Goal: Task Accomplishment & Management: Manage account settings

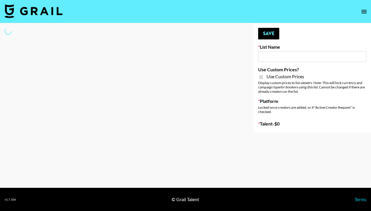
type input "Halovida ([DATE])"
checkbox input "true"
select select "Brand"
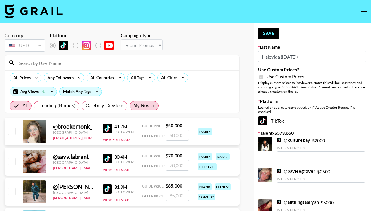
click at [142, 104] on span "My Roster" at bounding box center [143, 105] width 21 height 7
click at [133, 106] on input "My Roster" at bounding box center [133, 106] width 0 height 0
radio input "true"
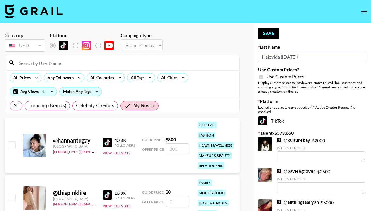
scroll to position [95, 0]
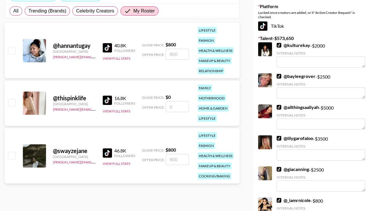
click at [12, 156] on input "checkbox" at bounding box center [11, 155] width 7 height 7
checkbox input "true"
type input "800"
click at [11, 50] on input "checkbox" at bounding box center [11, 50] width 7 height 7
checkbox input "true"
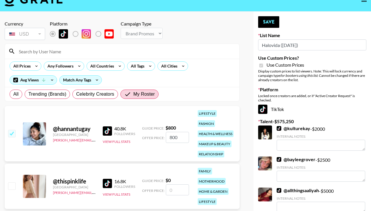
scroll to position [0, 0]
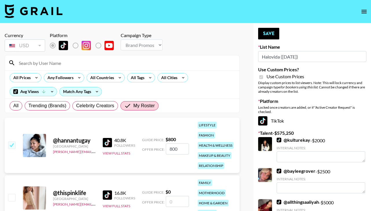
click at [177, 148] on input "800" at bounding box center [177, 148] width 23 height 11
type input "8"
checkbox input "false"
type input "6"
checkbox input "true"
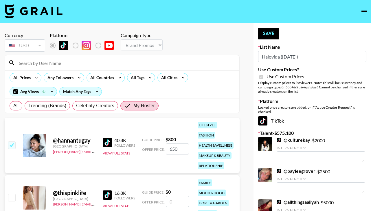
scroll to position [75, 0]
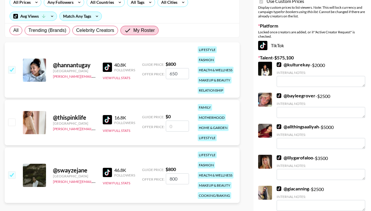
type input "650"
drag, startPoint x: 178, startPoint y: 178, endPoint x: 147, endPoint y: 178, distance: 31.8
click at [147, 178] on div "Offer Price: 800" at bounding box center [165, 178] width 47 height 11
checkbox input "false"
type input "6"
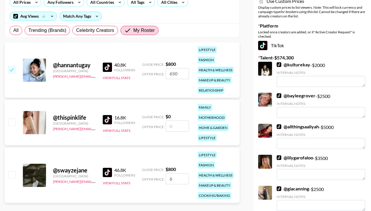
checkbox input "true"
type input "600"
click at [182, 76] on input "650" at bounding box center [177, 73] width 23 height 11
type input "600"
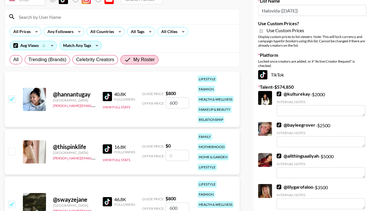
scroll to position [0, 0]
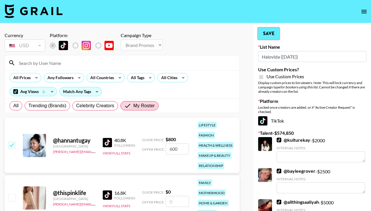
click at [264, 34] on button "Save" at bounding box center [268, 34] width 21 height 12
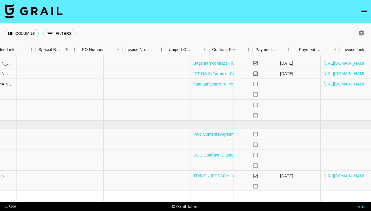
scroll to position [39, 589]
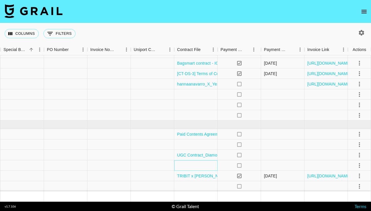
click at [202, 167] on div at bounding box center [195, 165] width 43 height 10
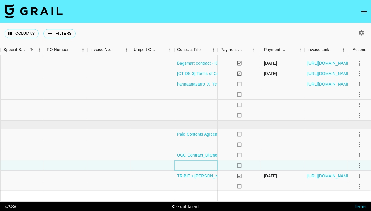
click at [202, 167] on div at bounding box center [195, 165] width 43 height 10
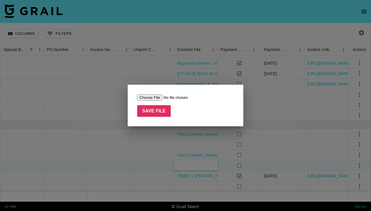
click at [153, 100] on input "file" at bounding box center [173, 97] width 73 height 6
type input "C:\fakepath\AtomFresh Collaboration Agreement with @swayzejane_20250925 (1) (1)…"
click at [162, 112] on input "Save File" at bounding box center [154, 111] width 34 height 12
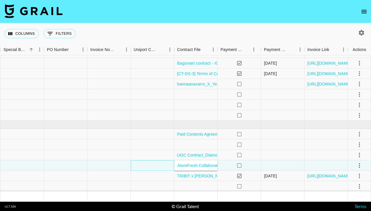
click at [132, 164] on div at bounding box center [152, 165] width 43 height 10
